Goal: Task Accomplishment & Management: Complete application form

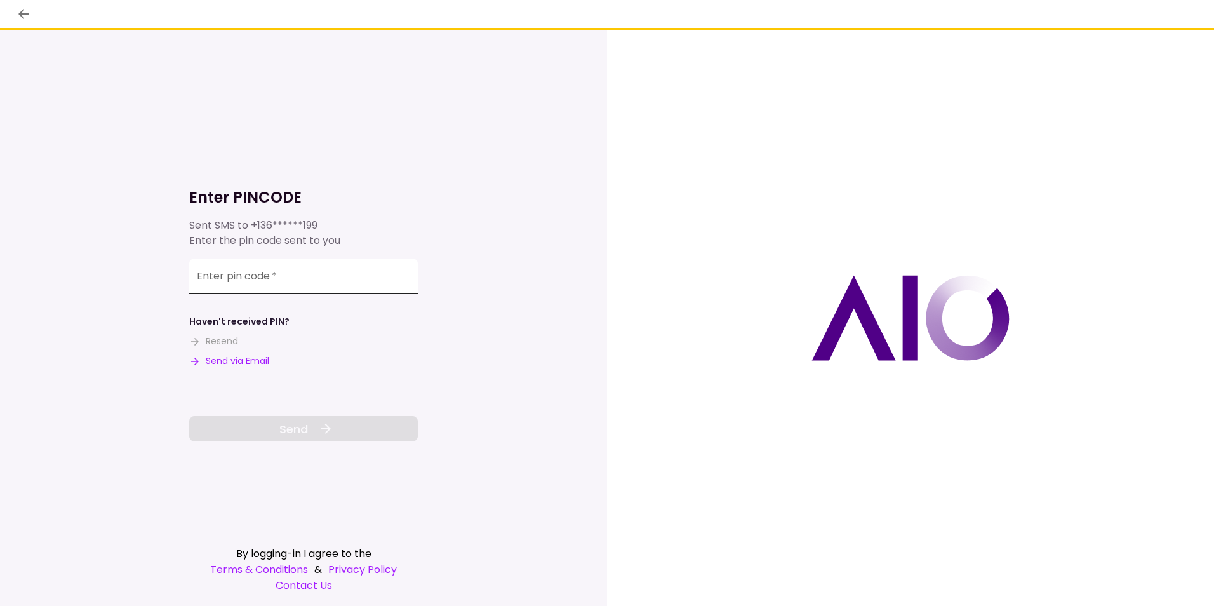
click at [301, 274] on input "Enter pin code   *" at bounding box center [303, 276] width 229 height 36
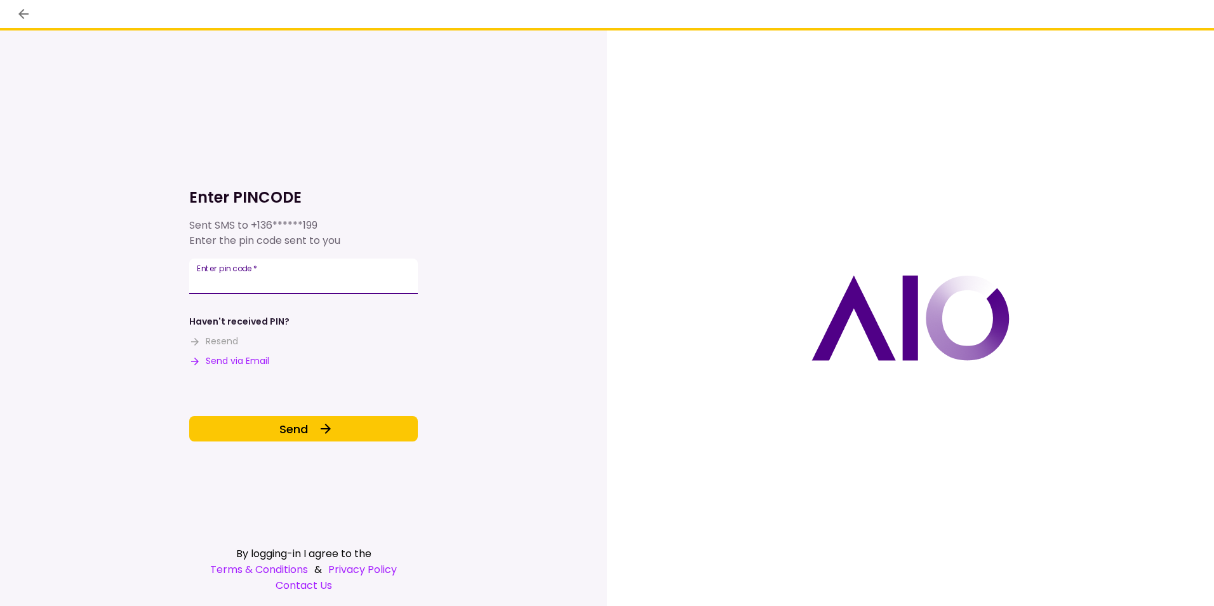
type input "******"
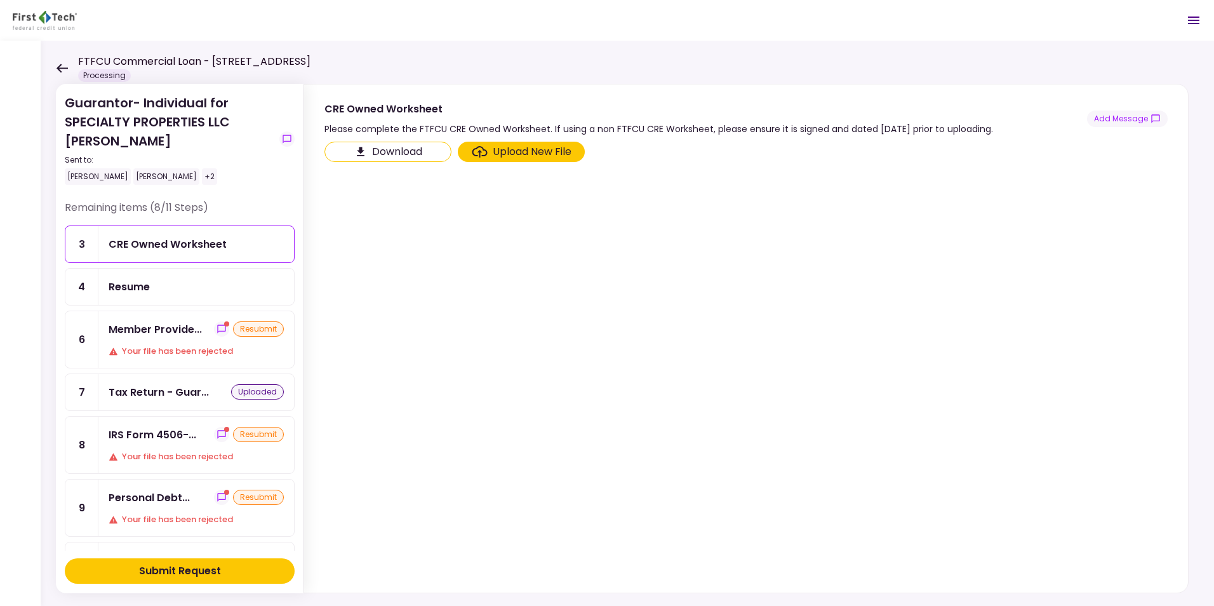
scroll to position [64, 0]
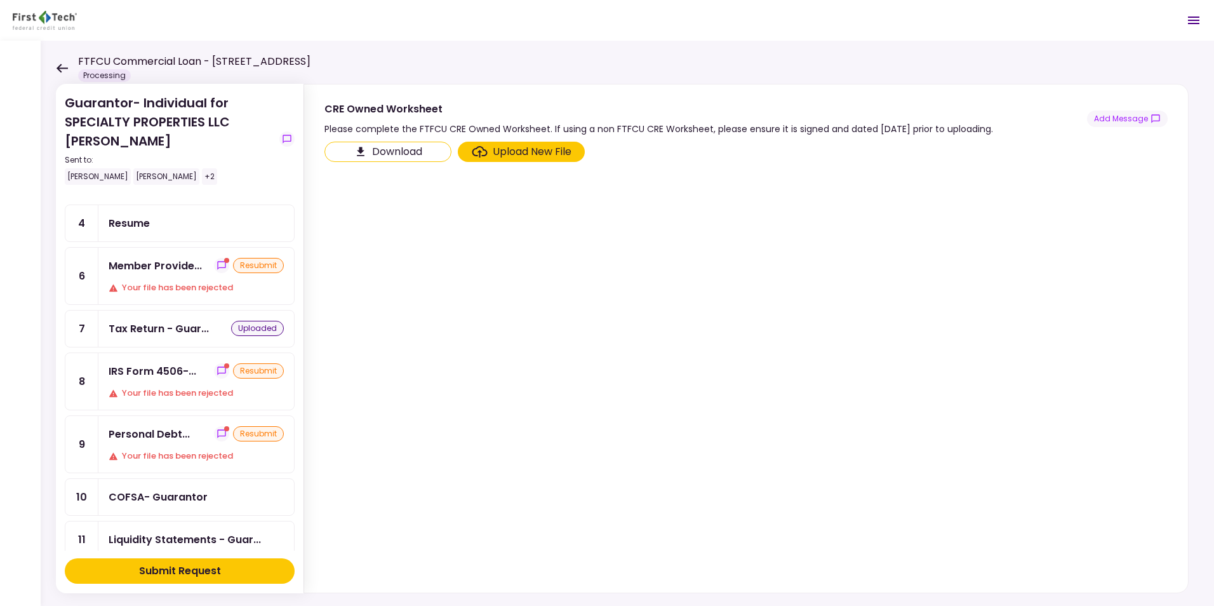
click at [62, 67] on icon at bounding box center [62, 68] width 11 height 9
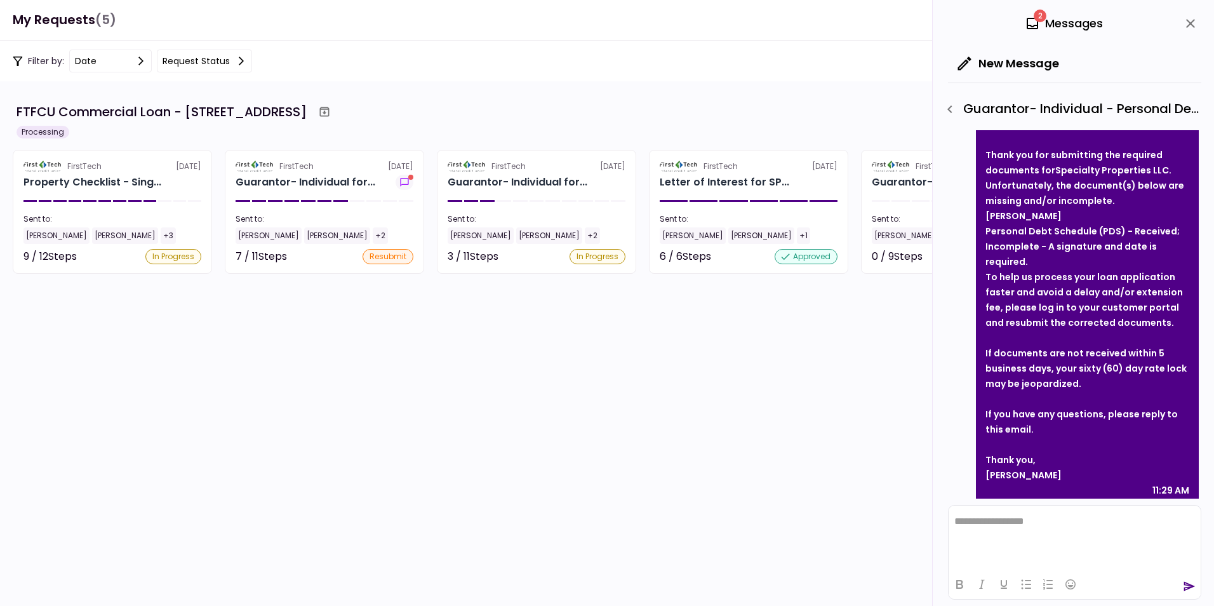
scroll to position [90, 0]
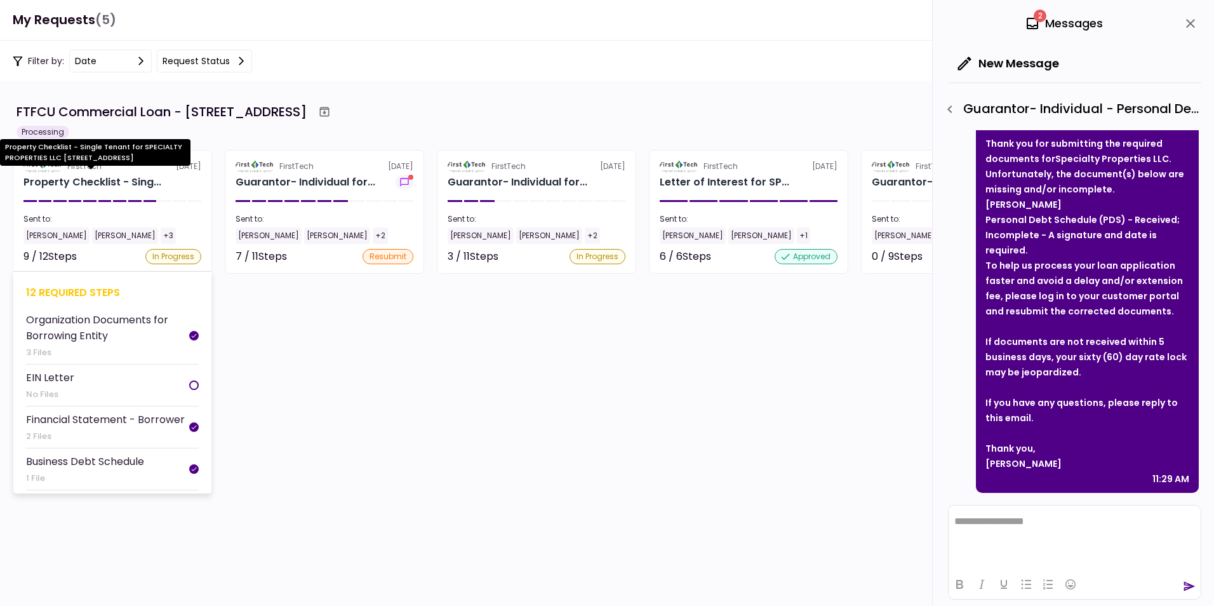
click at [72, 178] on div "Property Checklist - Sing..." at bounding box center [92, 182] width 138 height 15
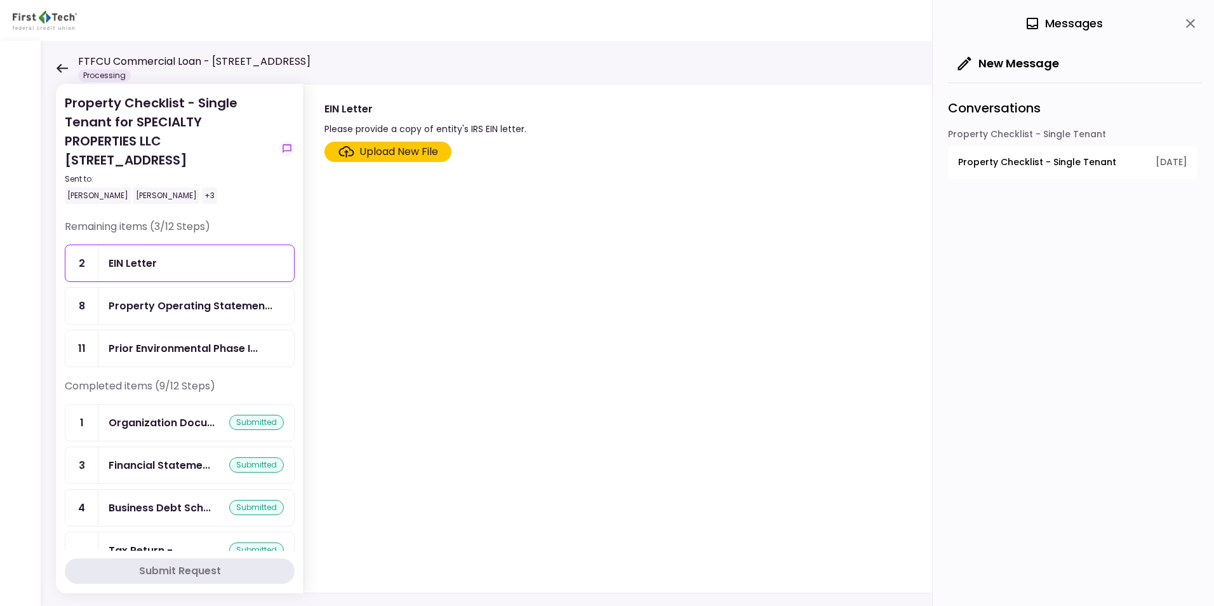
click at [354, 452] on section "Upload New File" at bounding box center [746, 365] width 843 height 446
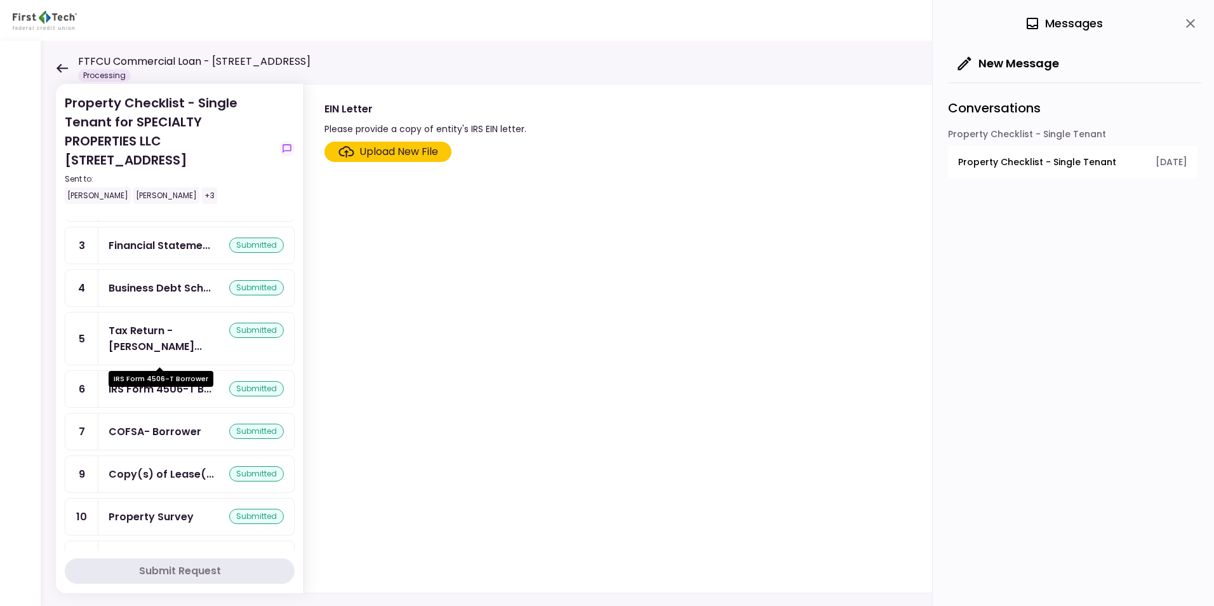
scroll to position [243, 0]
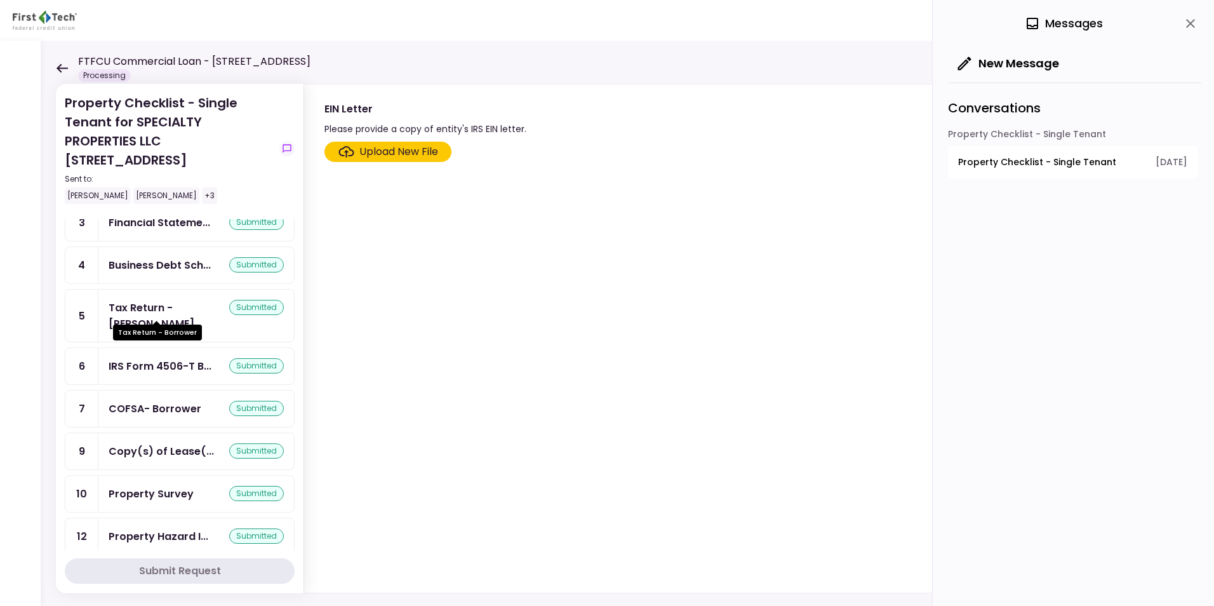
click at [151, 302] on div "Tax Return - [PERSON_NAME]..." at bounding box center [169, 316] width 121 height 32
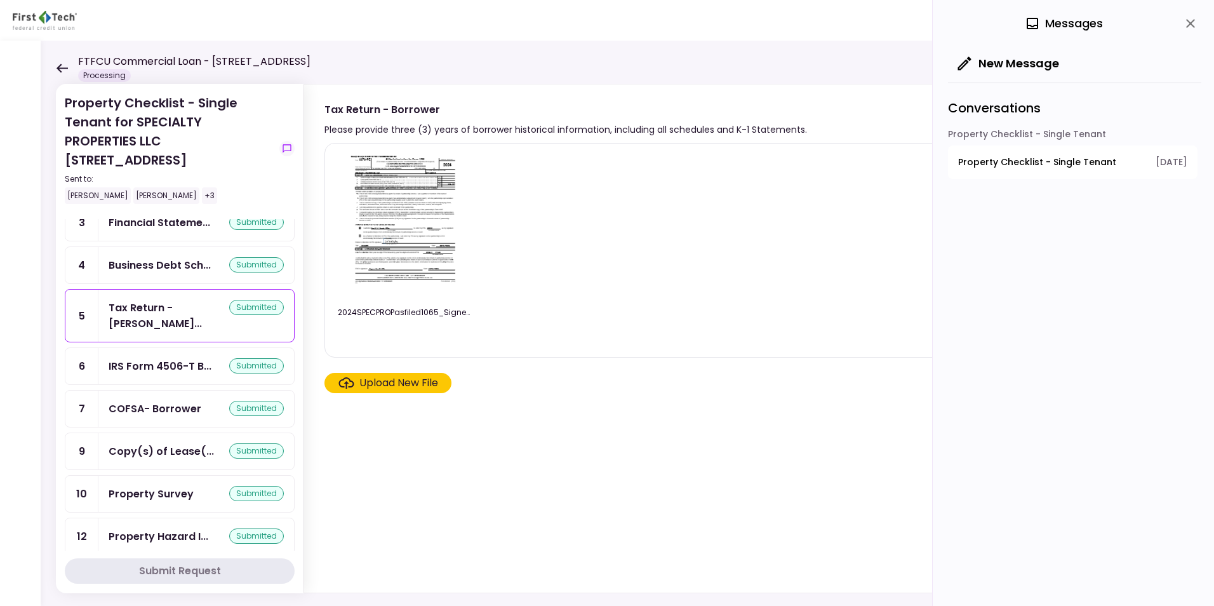
click at [61, 66] on icon at bounding box center [62, 69] width 12 height 10
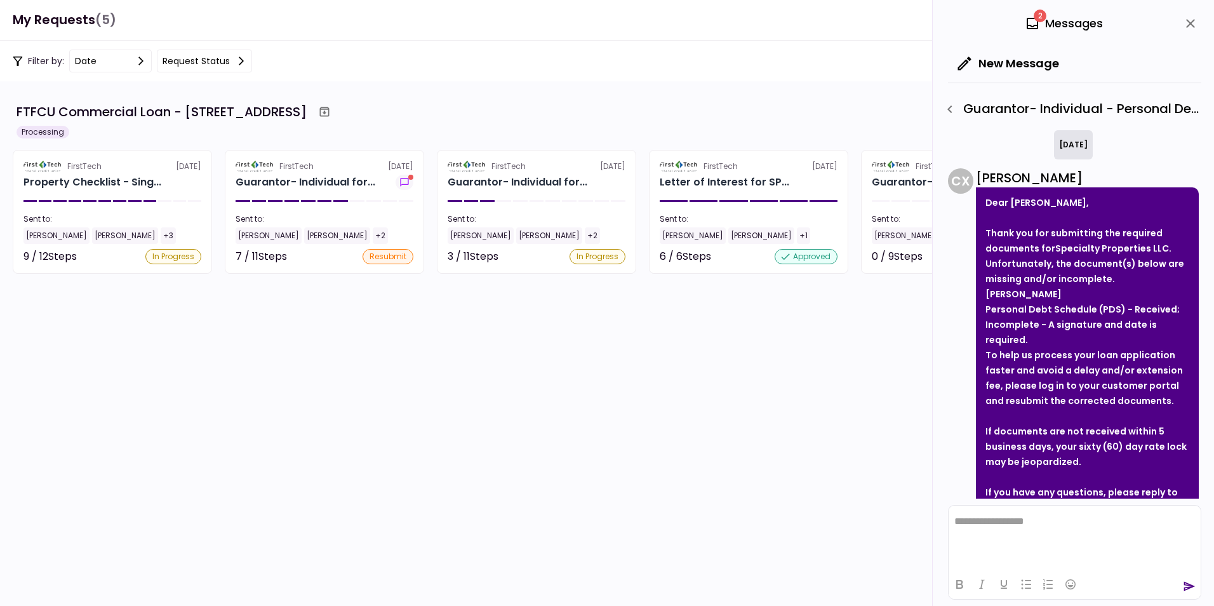
scroll to position [90, 0]
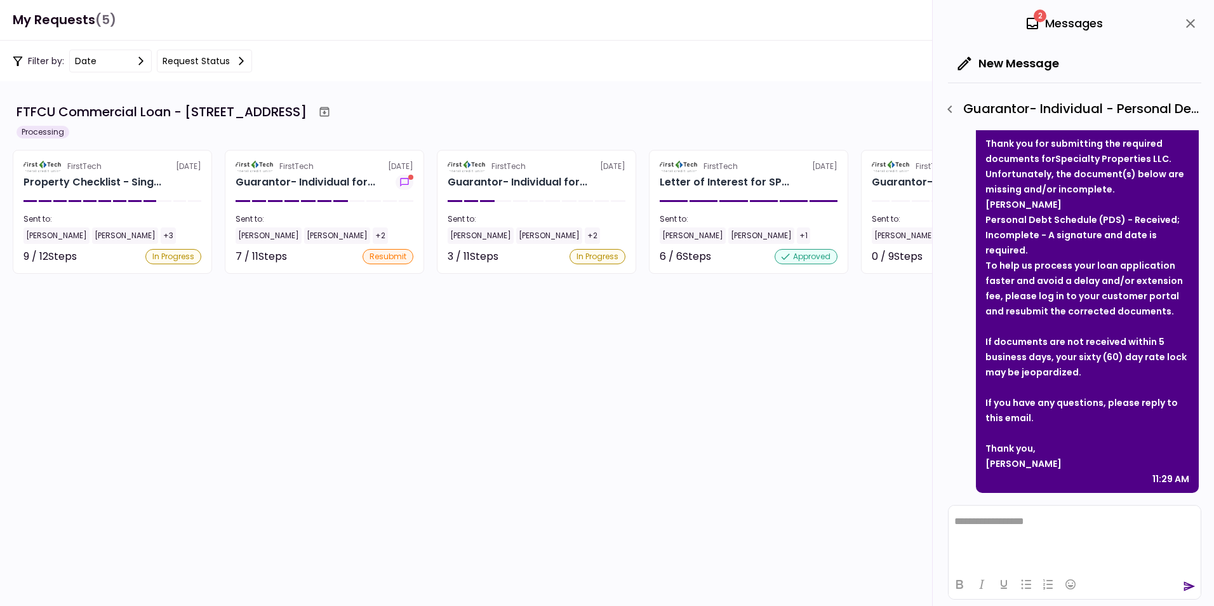
click at [1190, 24] on icon "close" at bounding box center [1190, 23] width 9 height 9
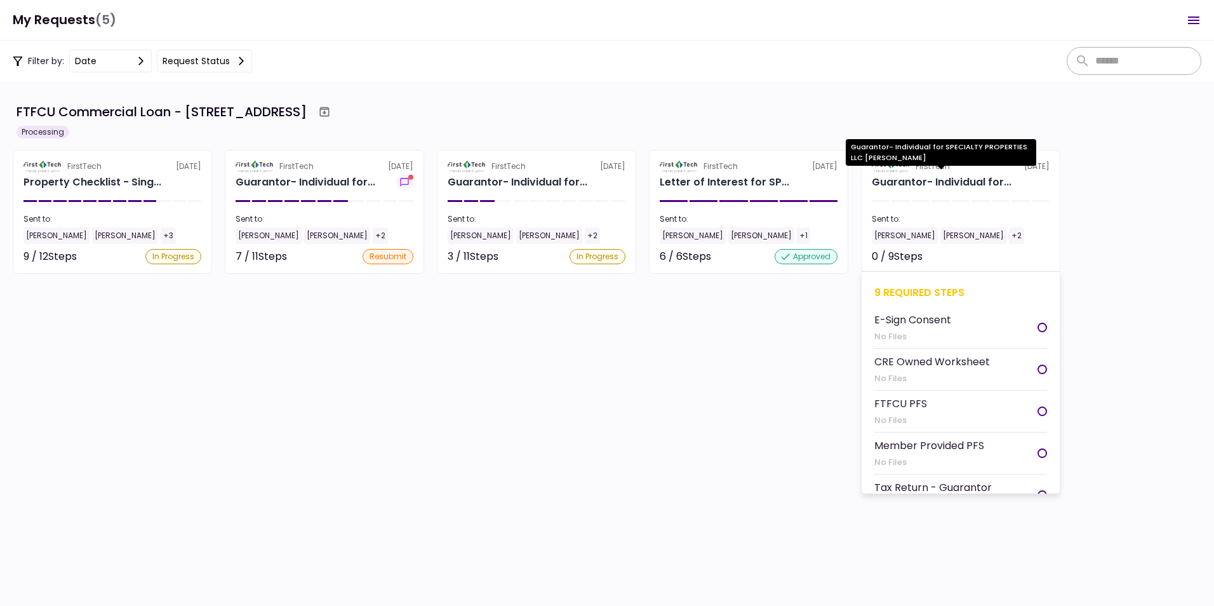
click at [906, 179] on div "Guarantor- Individual for..." at bounding box center [942, 182] width 140 height 15
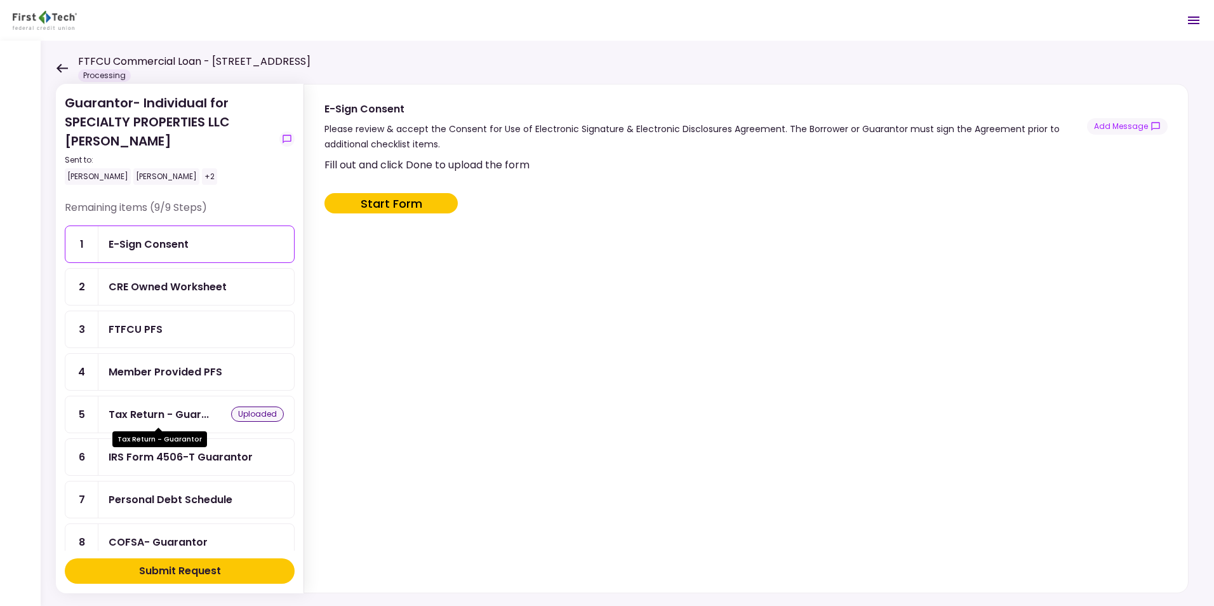
click at [145, 411] on div "Tax Return - Guar..." at bounding box center [159, 414] width 100 height 16
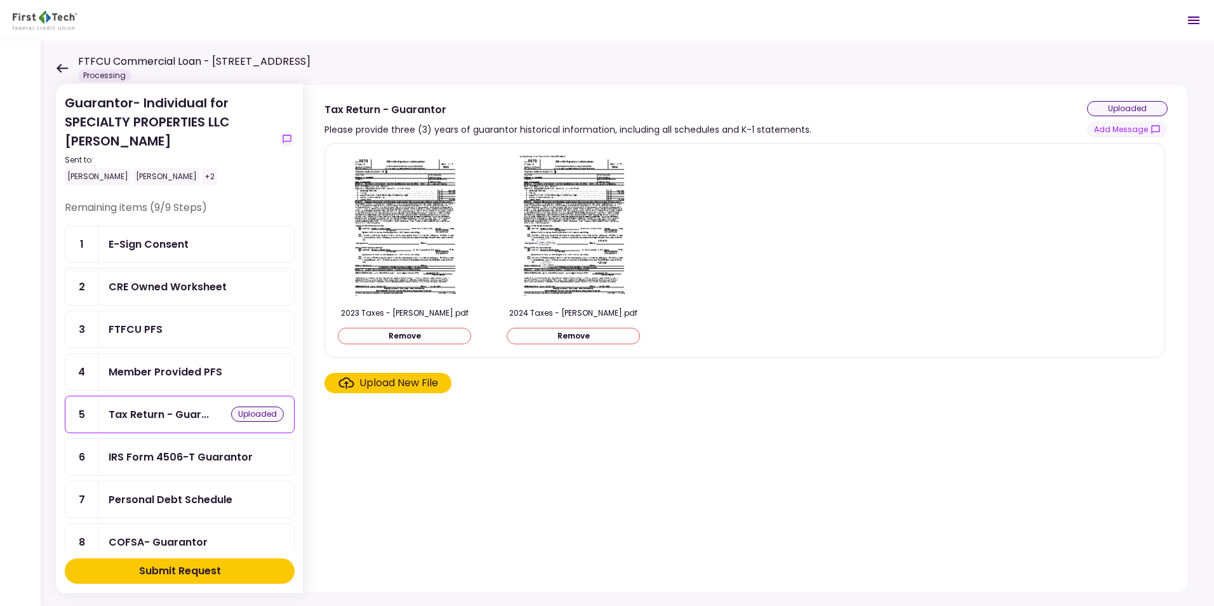
click at [391, 384] on div "Upload New File" at bounding box center [398, 382] width 79 height 15
click at [0, 0] on input "Upload New File" at bounding box center [0, 0] width 0 height 0
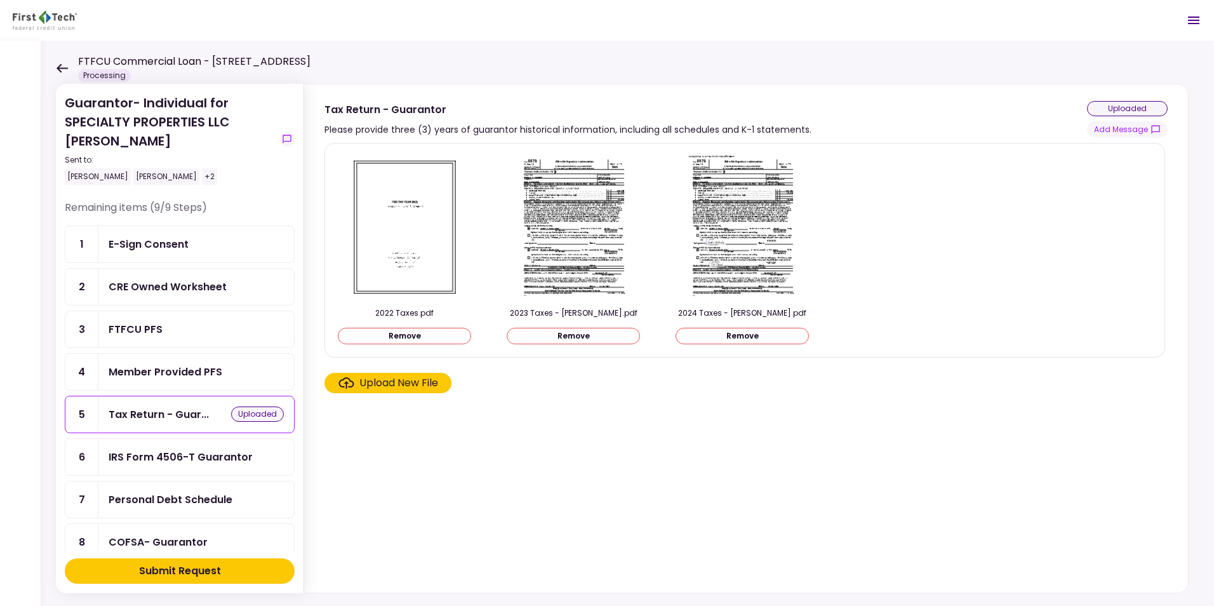
click at [60, 67] on icon at bounding box center [62, 69] width 12 height 10
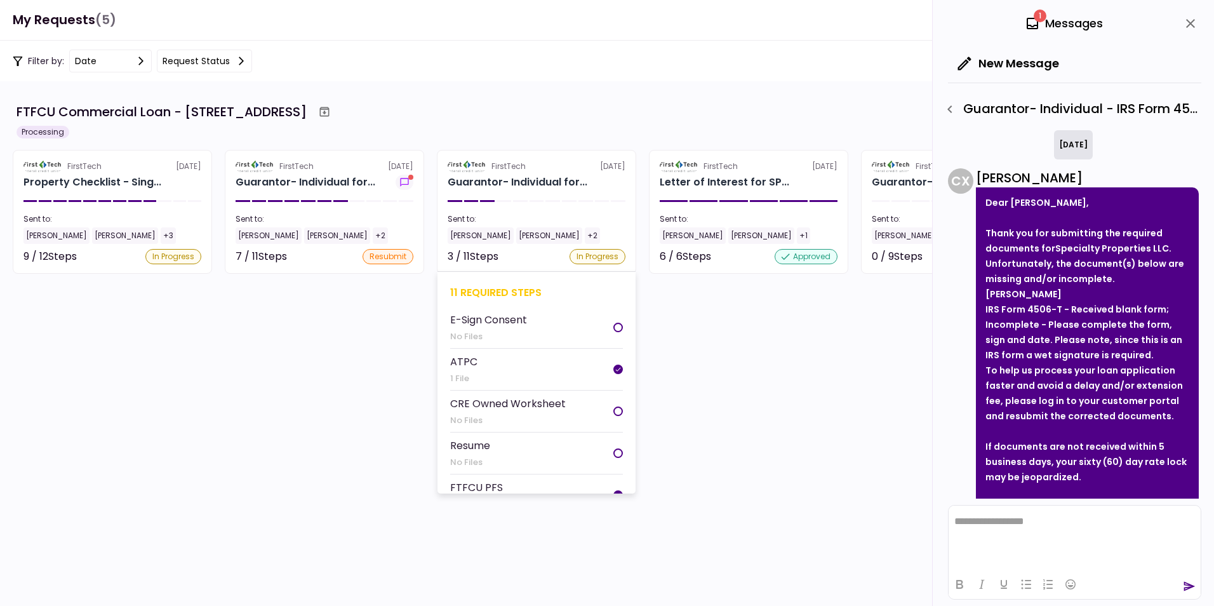
scroll to position [105, 0]
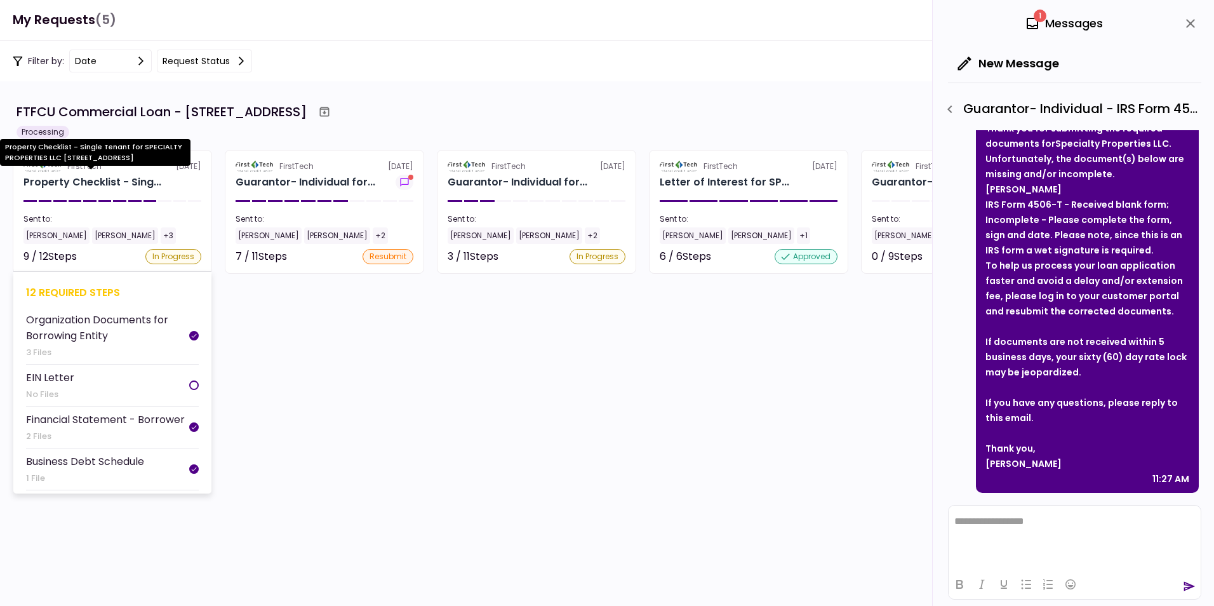
click at [64, 179] on div "Property Checklist - Sing..." at bounding box center [92, 182] width 138 height 15
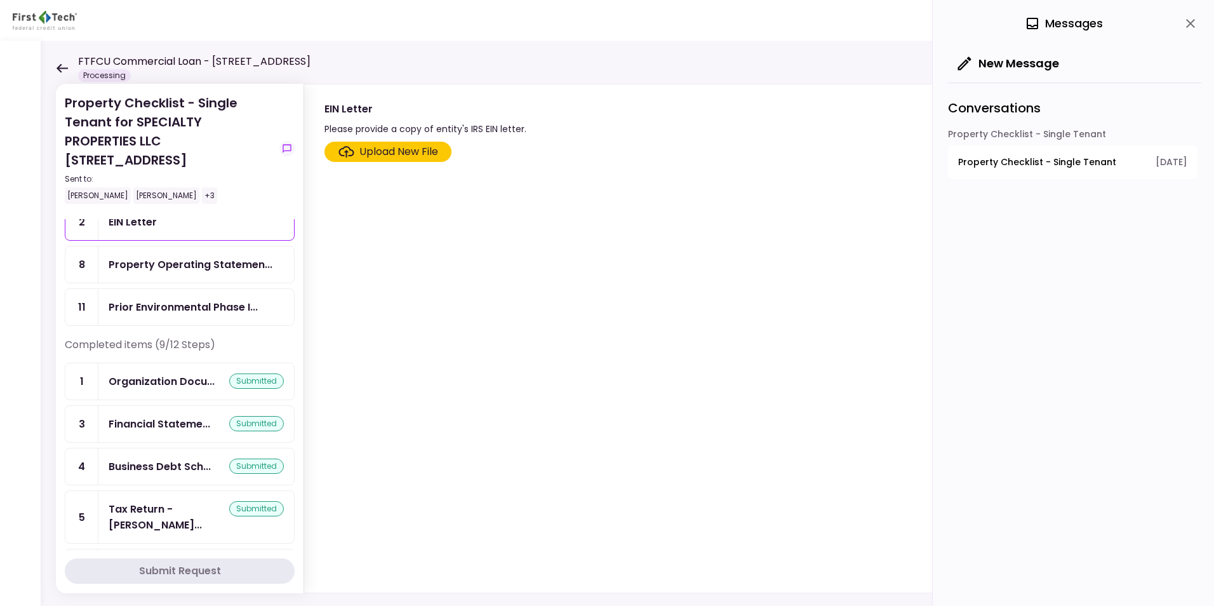
scroll to position [64, 0]
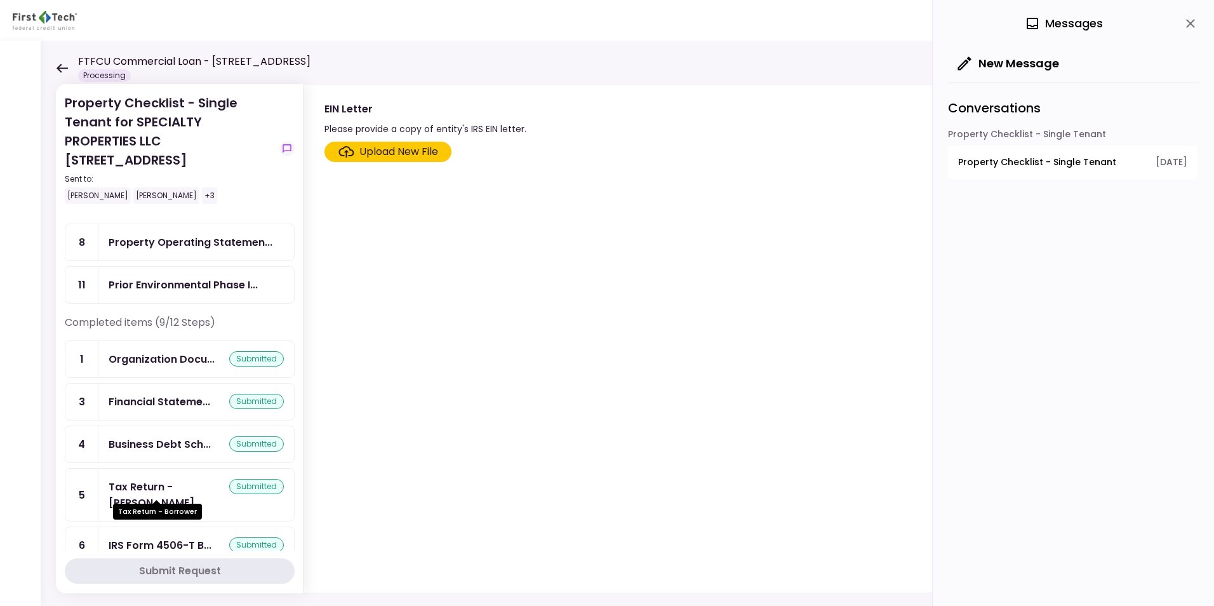
click at [137, 488] on div "Tax Return - [PERSON_NAME]..." at bounding box center [169, 495] width 121 height 32
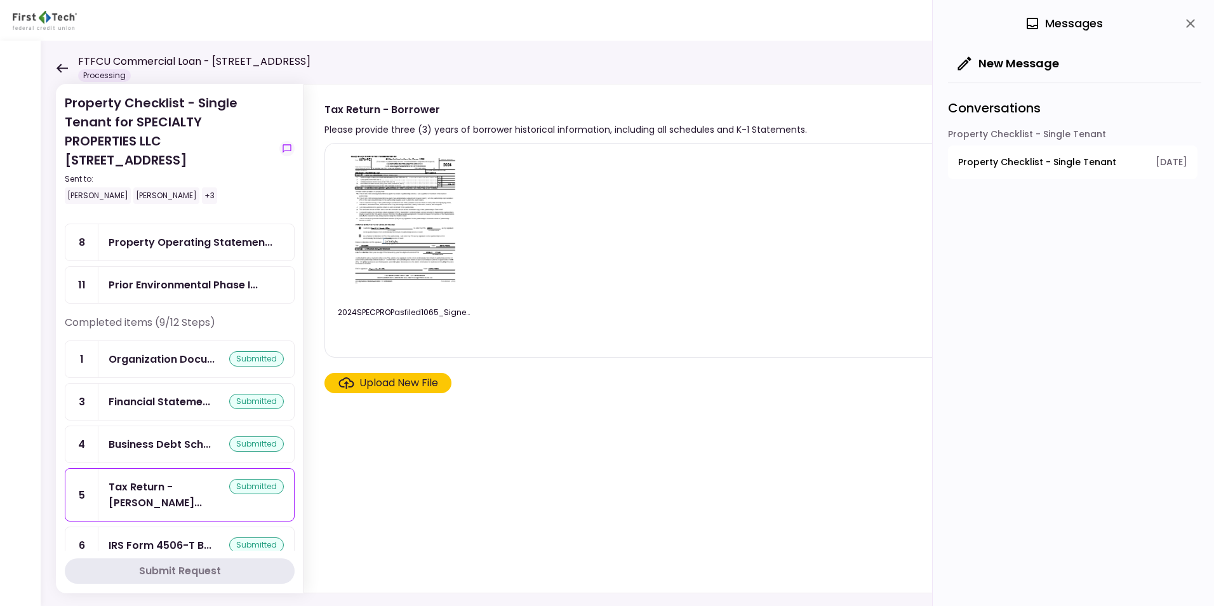
click at [412, 225] on img at bounding box center [404, 226] width 113 height 145
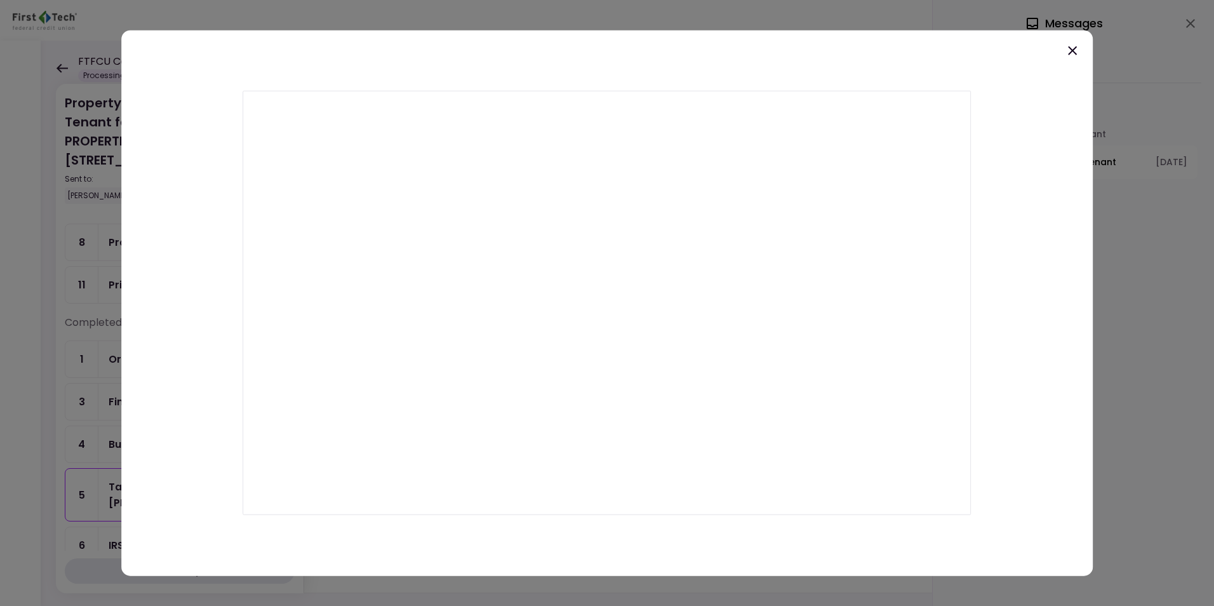
click at [1073, 50] on icon at bounding box center [1072, 50] width 15 height 15
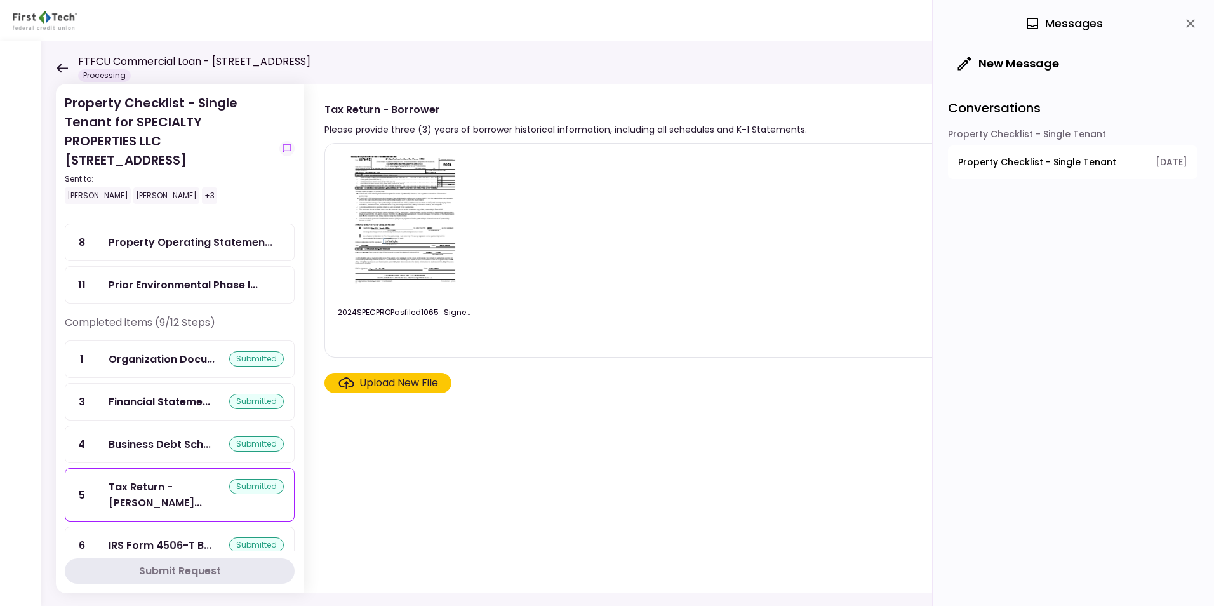
click at [60, 65] on icon at bounding box center [62, 68] width 11 height 9
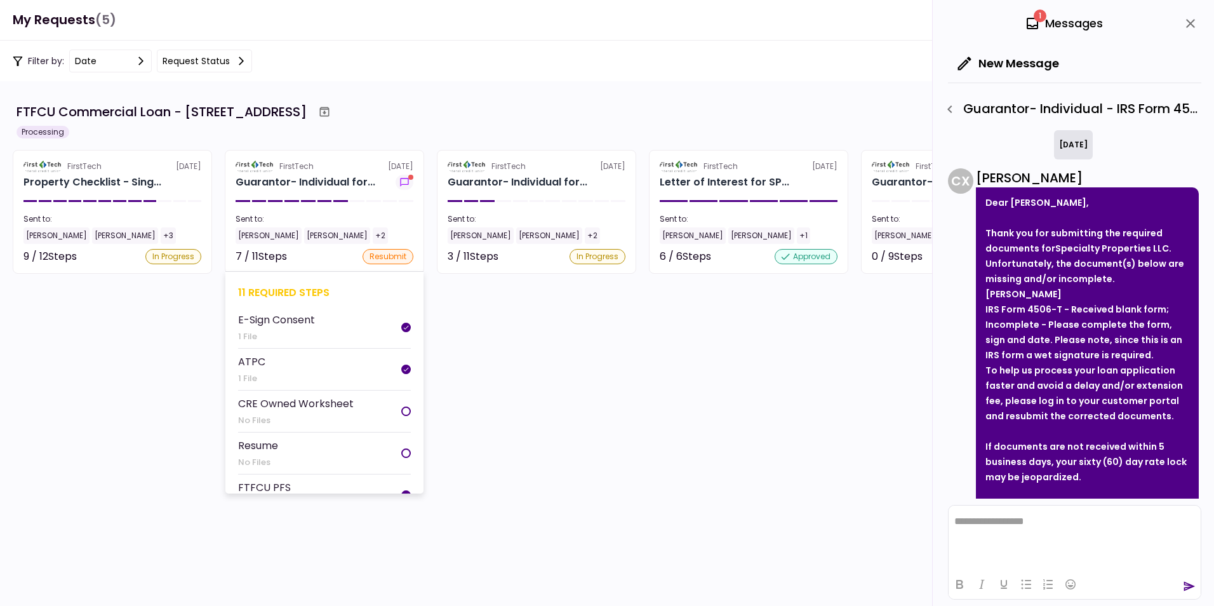
scroll to position [105, 0]
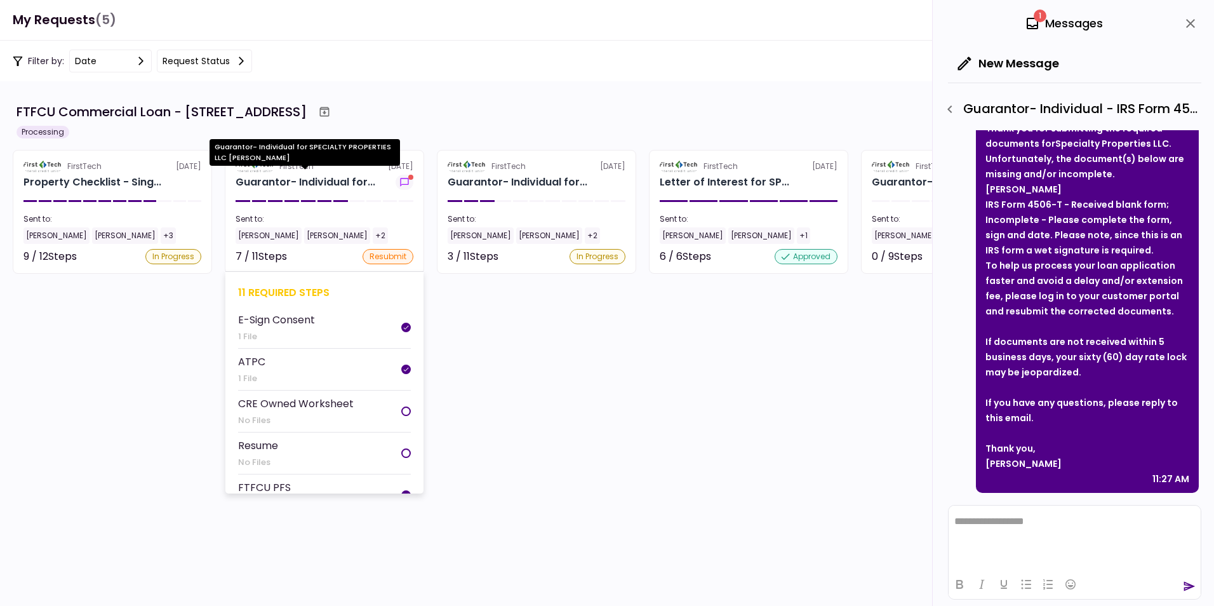
click at [282, 180] on div "Guarantor- Individual for..." at bounding box center [306, 182] width 140 height 15
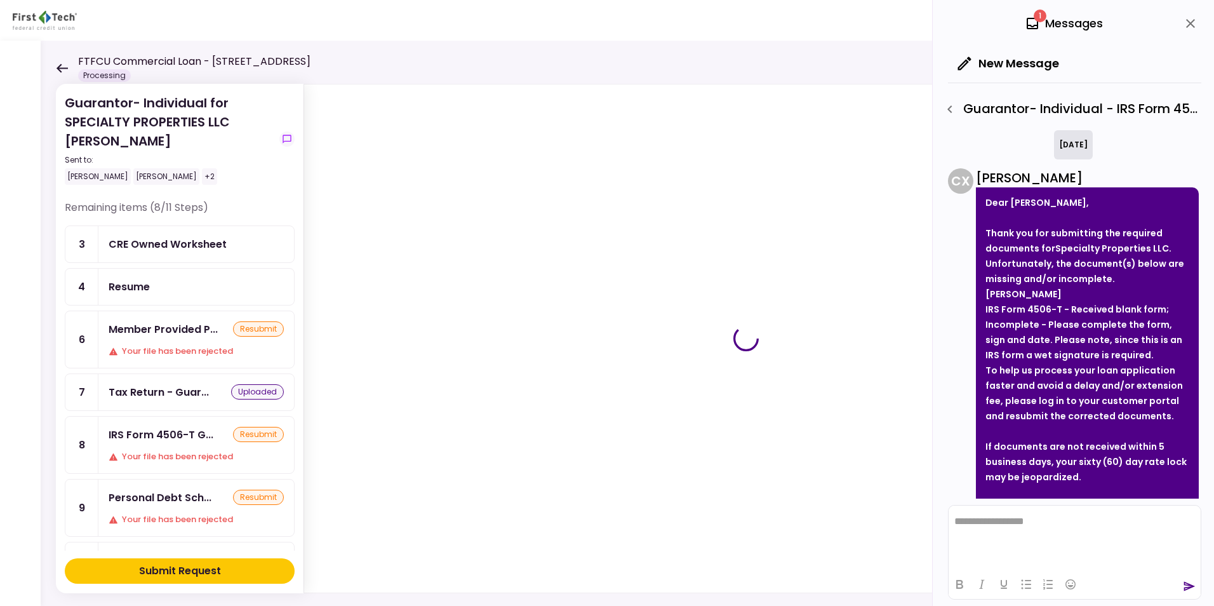
scroll to position [105, 0]
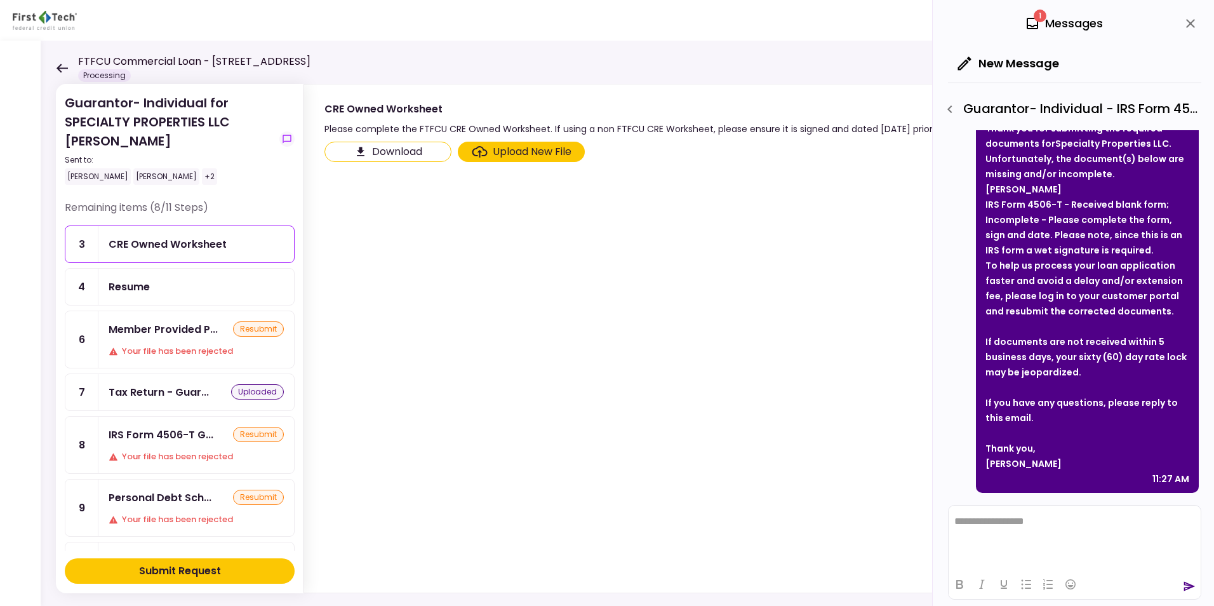
click at [154, 241] on div "CRE Owned Worksheet" at bounding box center [168, 244] width 118 height 16
click at [372, 151] on button "Download" at bounding box center [388, 152] width 127 height 20
